Goal: Task Accomplishment & Management: Manage account settings

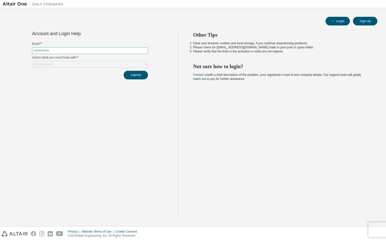
click at [78, 50] on input "text" at bounding box center [89, 51] width 113 height 4
type input "**********"
click at [145, 65] on icon at bounding box center [144, 64] width 5 height 5
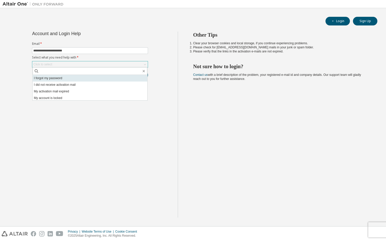
click at [93, 79] on li "I forgot my password" at bounding box center [90, 78] width 115 height 7
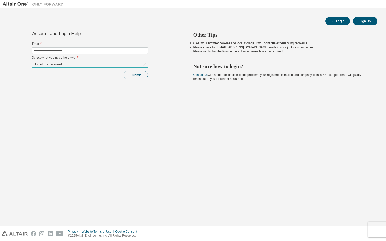
click at [140, 75] on button "Submit" at bounding box center [136, 75] width 24 height 9
drag, startPoint x: 104, startPoint y: 120, endPoint x: 94, endPoint y: 60, distance: 61.1
click at [104, 120] on div "**********" at bounding box center [90, 125] width 175 height 186
click at [11, 5] on img at bounding box center [35, 4] width 64 height 5
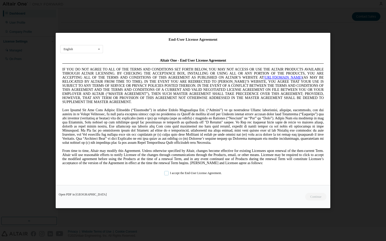
click at [164, 171] on label "I accept the End-User License Agreement." at bounding box center [192, 173] width 57 height 4
click at [307, 196] on button "Continue" at bounding box center [316, 197] width 22 height 8
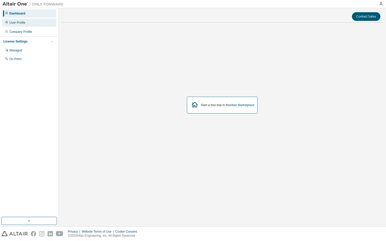
click at [16, 24] on div "User Profile" at bounding box center [17, 23] width 16 height 4
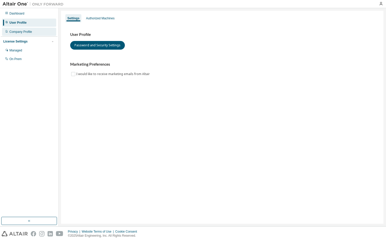
click at [30, 33] on div "Company Profile" at bounding box center [20, 32] width 23 height 4
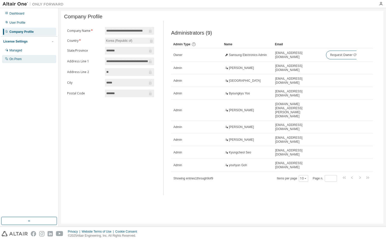
click at [20, 61] on div "On Prem" at bounding box center [15, 59] width 12 height 4
